Goal: Register for event/course

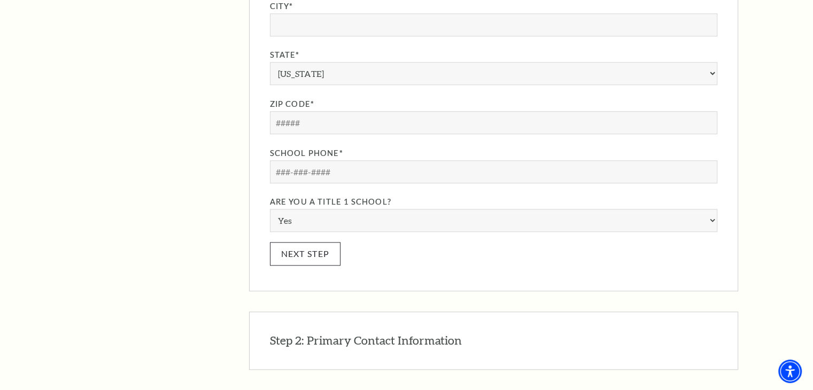
scroll to position [1354, 0]
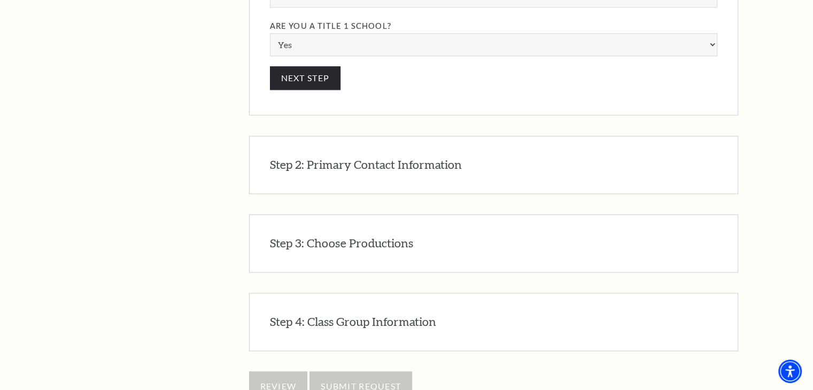
click at [345, 235] on h3 "Step 3: Choose Productions" at bounding box center [341, 243] width 143 height 17
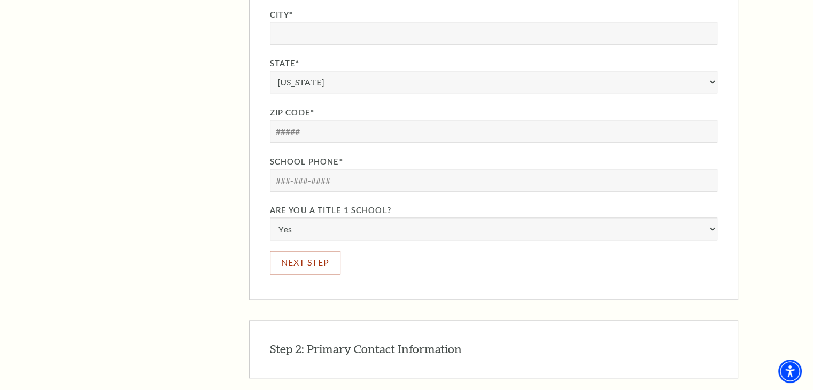
click at [308, 251] on button "Next Step" at bounding box center [305, 262] width 71 height 23
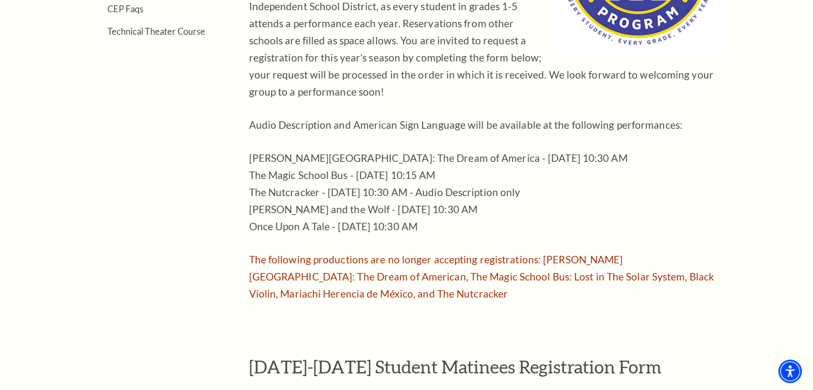
scroll to position [541, 0]
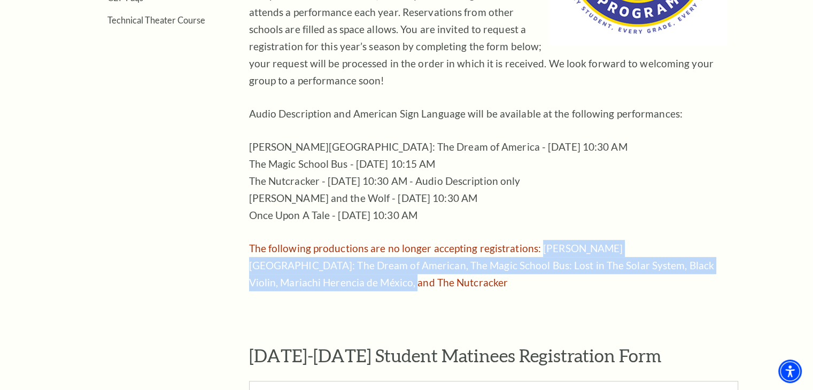
drag, startPoint x: 537, startPoint y: 227, endPoint x: 734, endPoint y: 249, distance: 198.5
click at [734, 249] on div "Student Matinees Requests The Children’s Education Program of Performing Arts F…" at bounding box center [493, 49] width 489 height 483
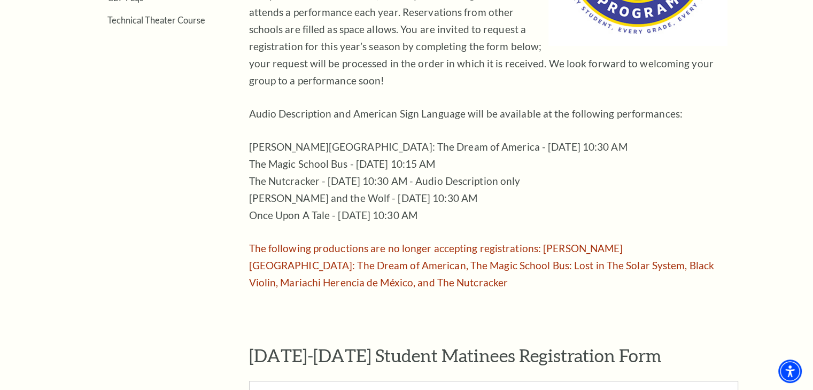
click at [672, 205] on p "Ellis Island: The Dream of America - September 12 at 10:30 AM The Magic School …" at bounding box center [488, 181] width 478 height 86
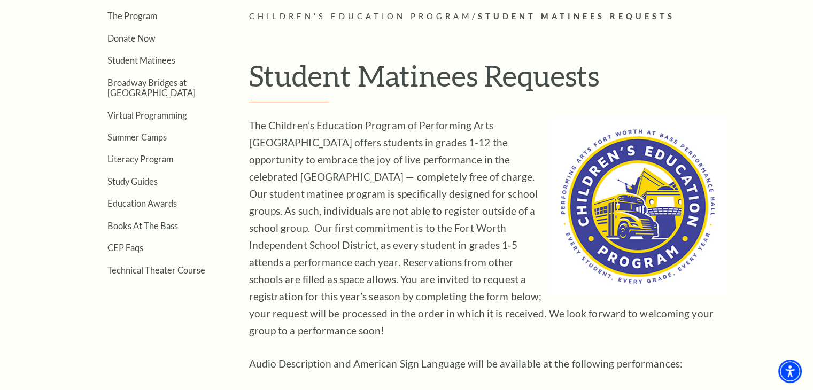
scroll to position [153, 0]
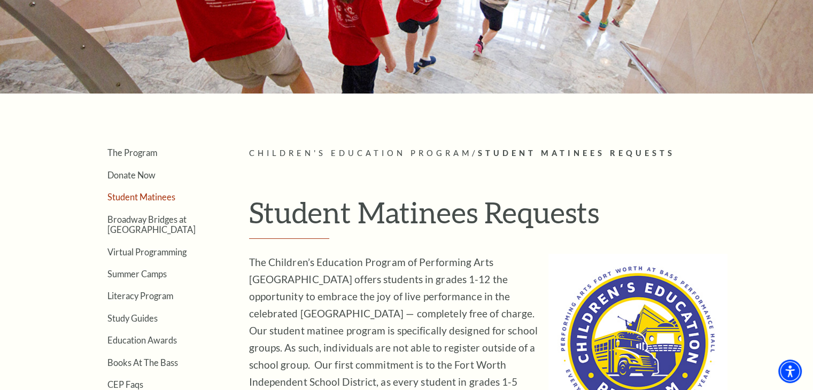
click at [146, 197] on link "Student Matinees" at bounding box center [141, 197] width 68 height 10
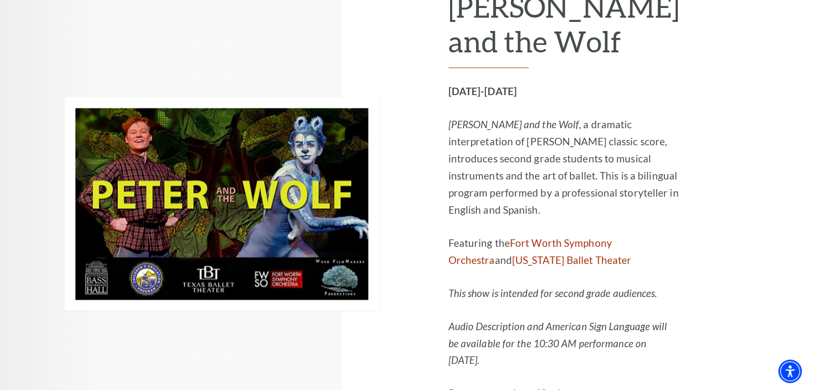
scroll to position [1532, 0]
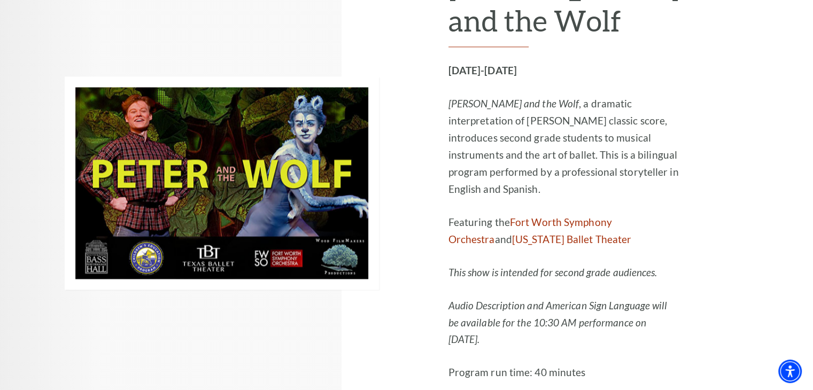
click at [28, 208] on div "Children's Education Program Presents Peter and the Wolf February 17-20, 2026 P…" at bounding box center [406, 182] width 813 height 570
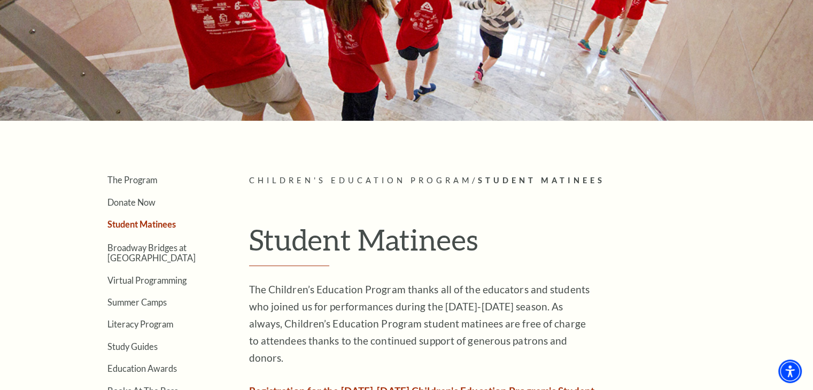
scroll to position [0, 0]
